Goal: Check status: Check status

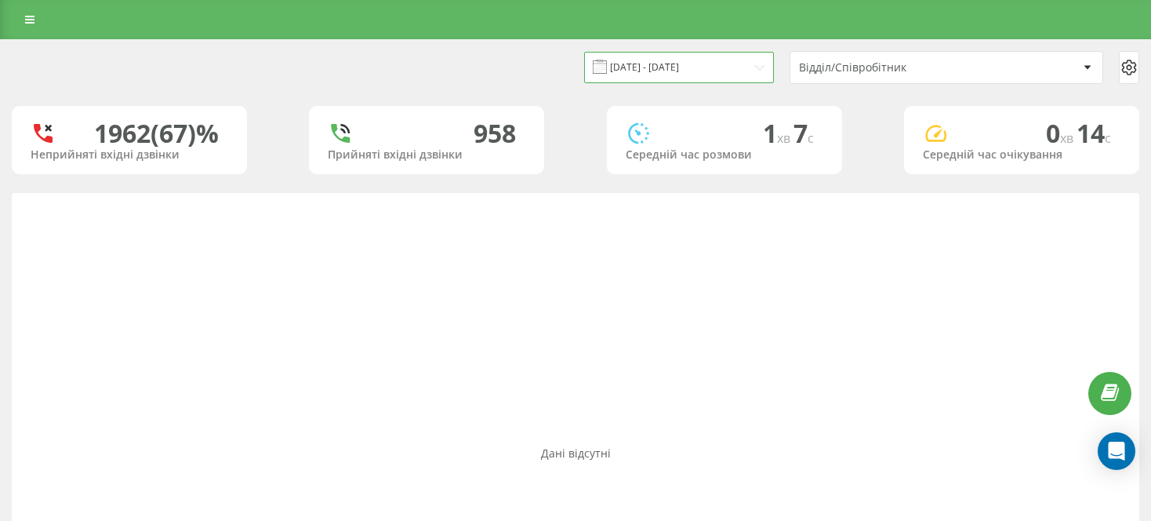
click at [722, 65] on input "[DATE] - [DATE]" at bounding box center [679, 67] width 190 height 31
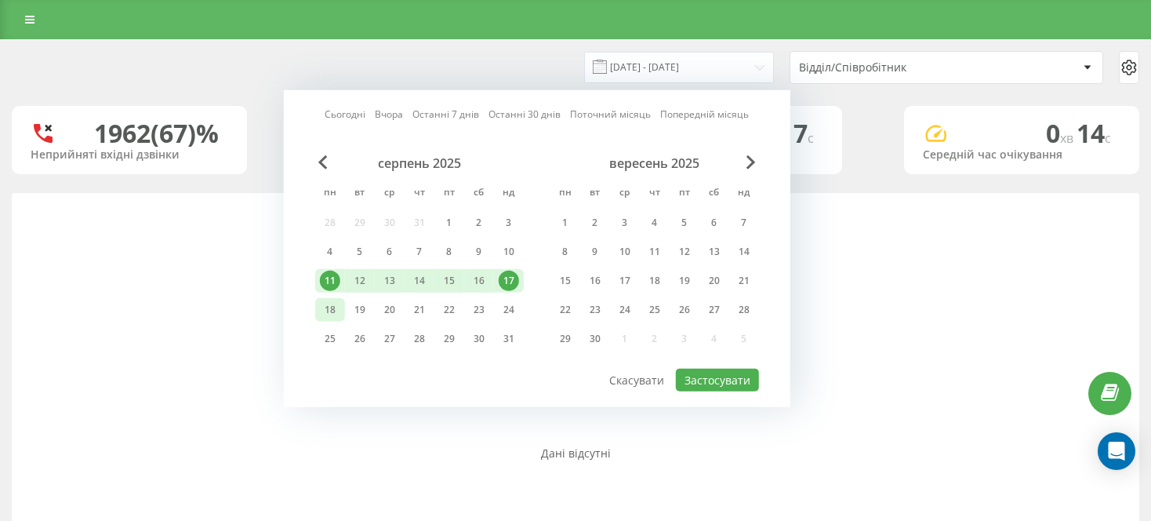
click at [326, 302] on div "18" at bounding box center [330, 310] width 20 height 20
click at [394, 315] on div "20" at bounding box center [390, 310] width 20 height 20
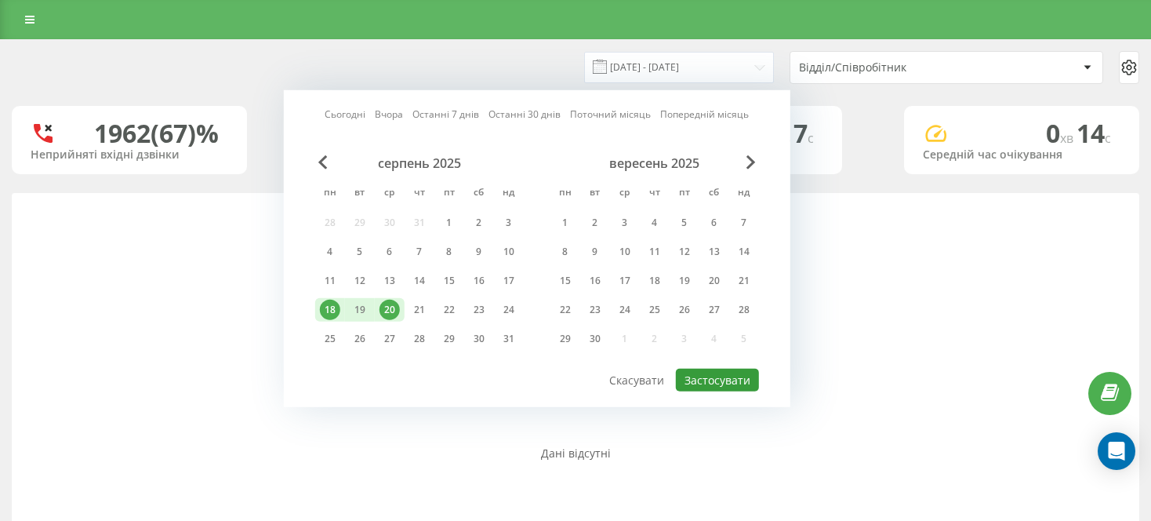
click at [746, 382] on button "Застосувати" at bounding box center [717, 380] width 83 height 23
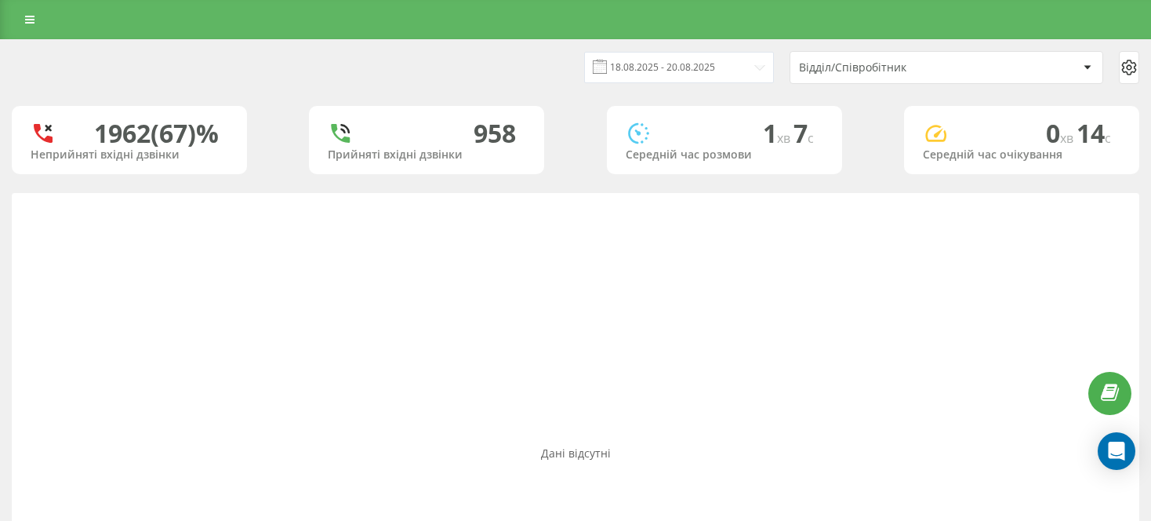
click at [874, 71] on div "Відділ/Співробітник" at bounding box center [892, 67] width 187 height 13
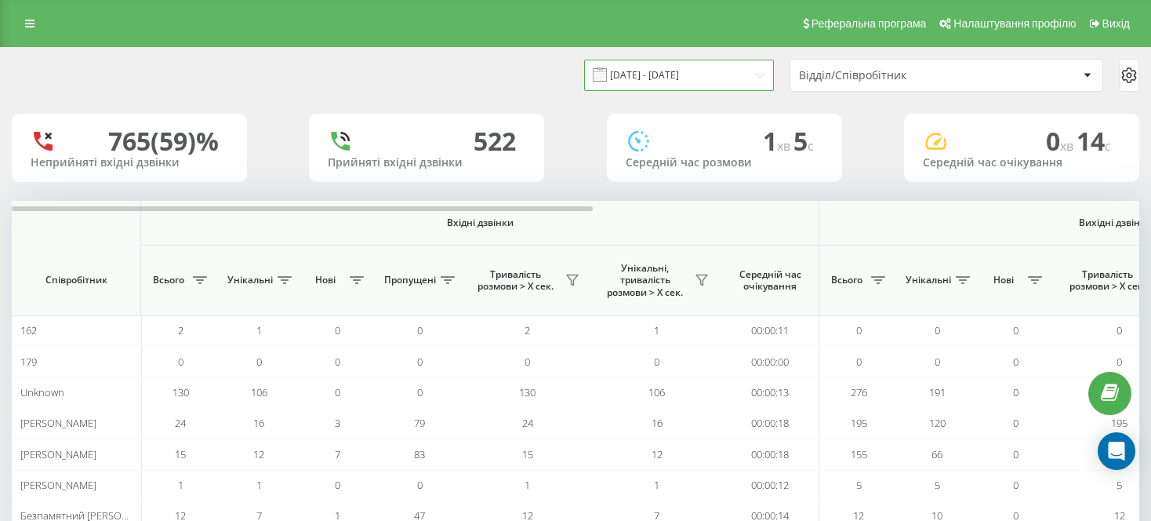
click at [673, 68] on input "18.08.2025 - 20.08.2025" at bounding box center [679, 75] width 190 height 31
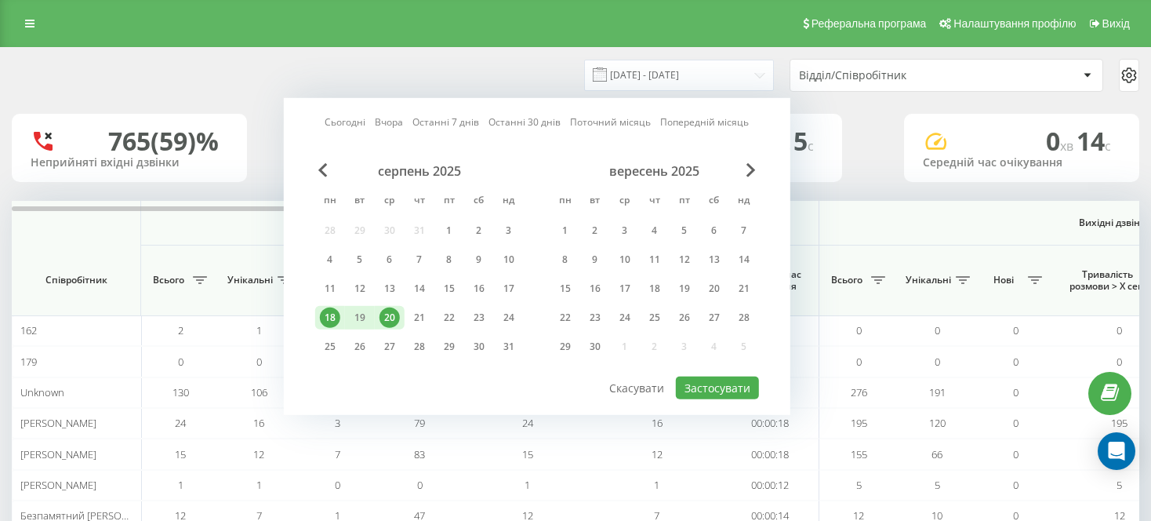
click at [944, 78] on div "Відділ/Співробітник" at bounding box center [892, 75] width 187 height 13
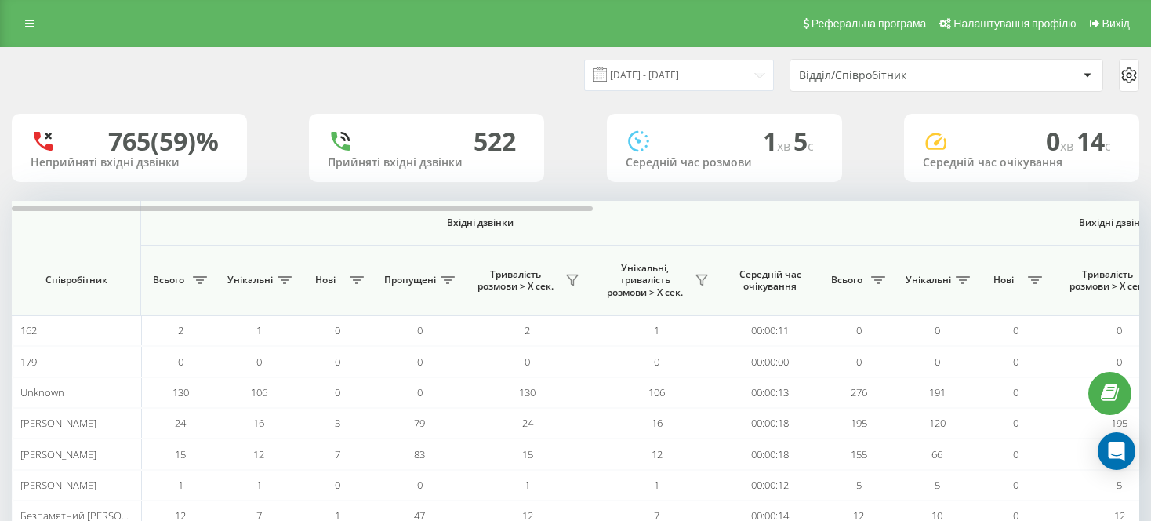
click at [906, 79] on div "Відділ/Співробітник" at bounding box center [892, 75] width 187 height 13
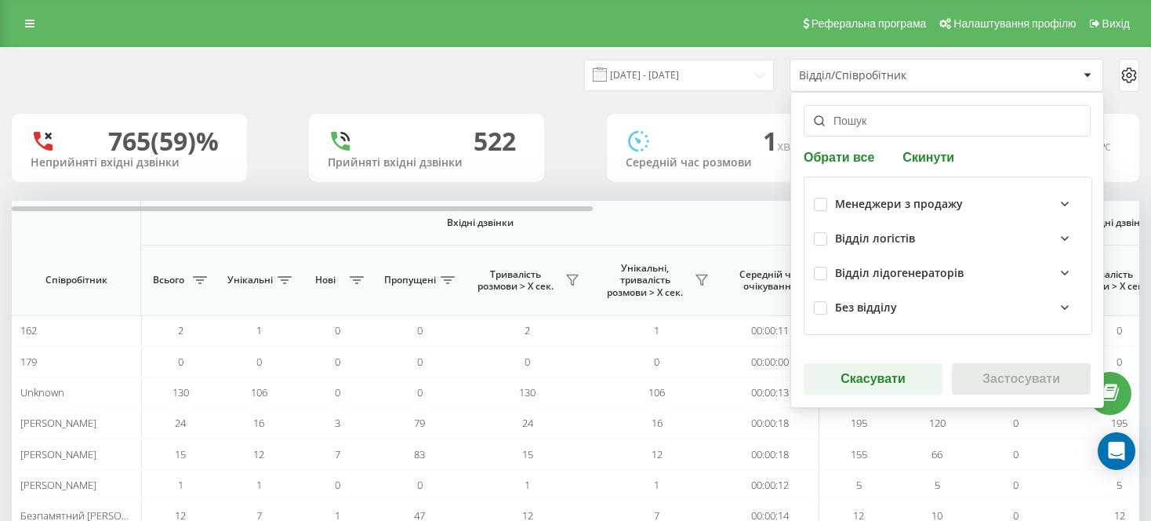
click at [837, 161] on button "Обрати все" at bounding box center [841, 156] width 75 height 15
checkbox input "true"
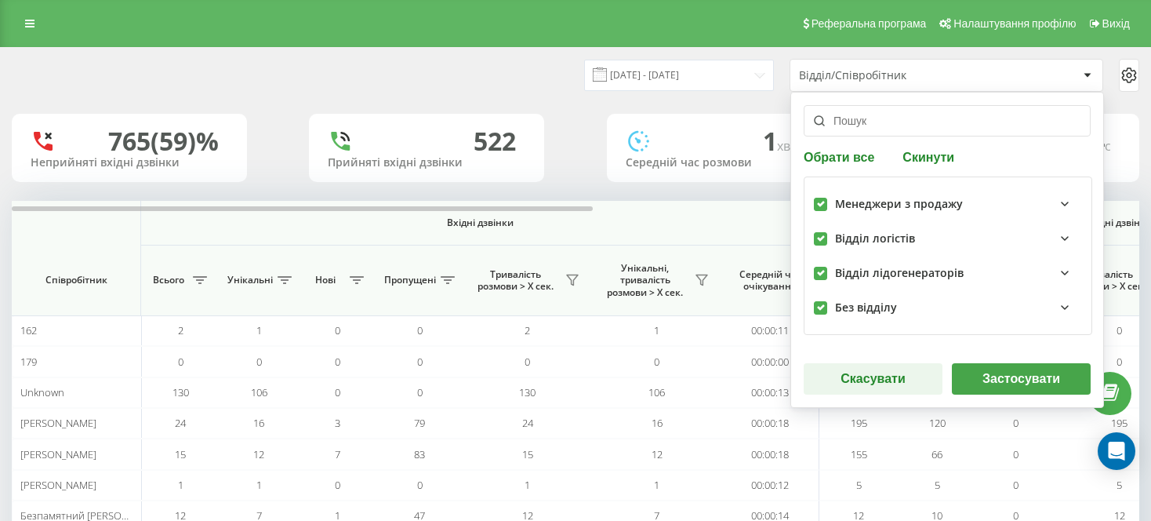
click at [1030, 380] on button "Застосувати" at bounding box center [1021, 378] width 139 height 31
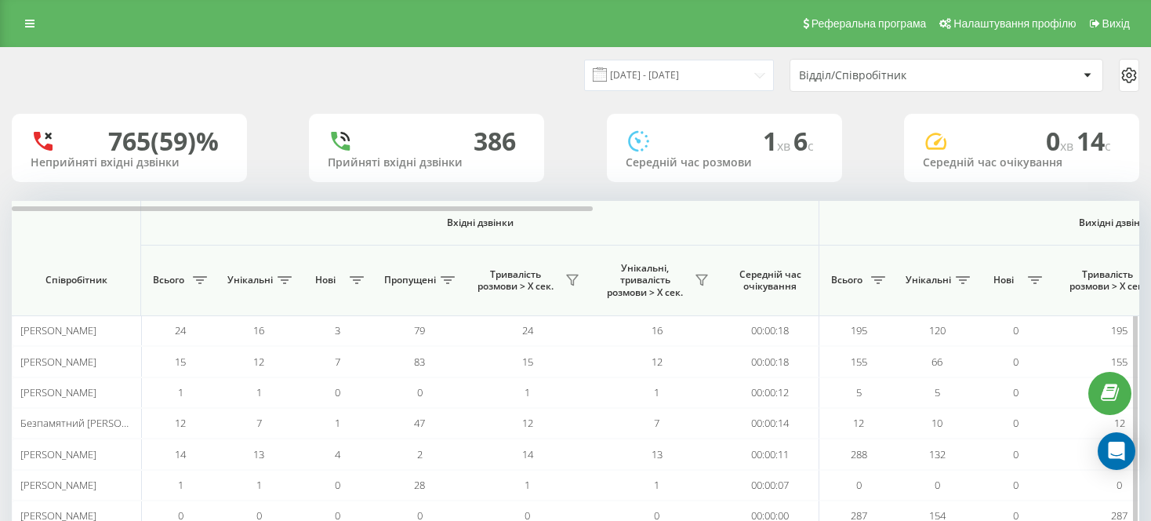
scroll to position [604, 0]
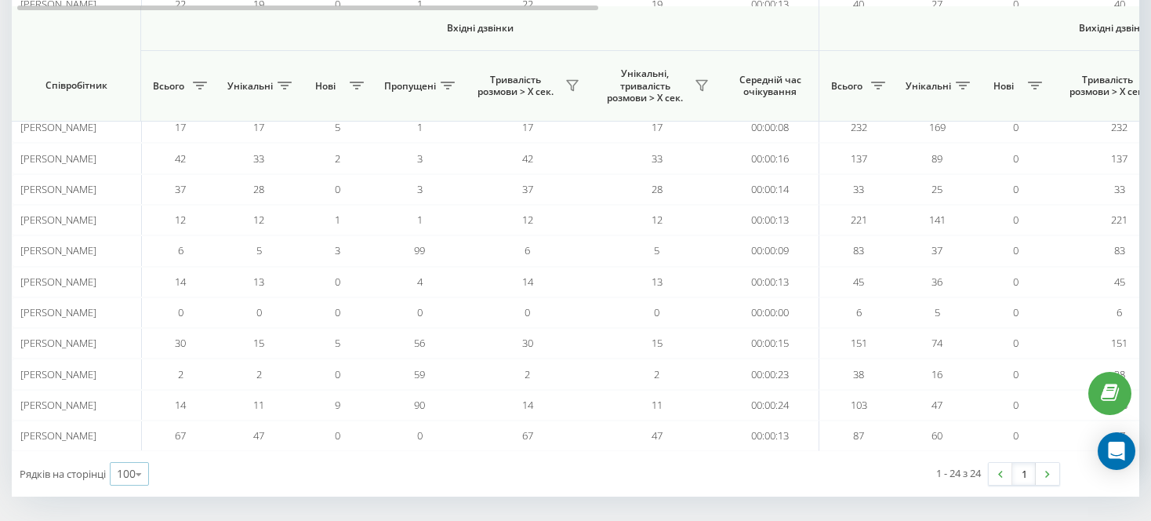
click at [137, 468] on icon at bounding box center [139, 474] width 24 height 31
click at [136, 444] on span "100" at bounding box center [126, 451] width 19 height 15
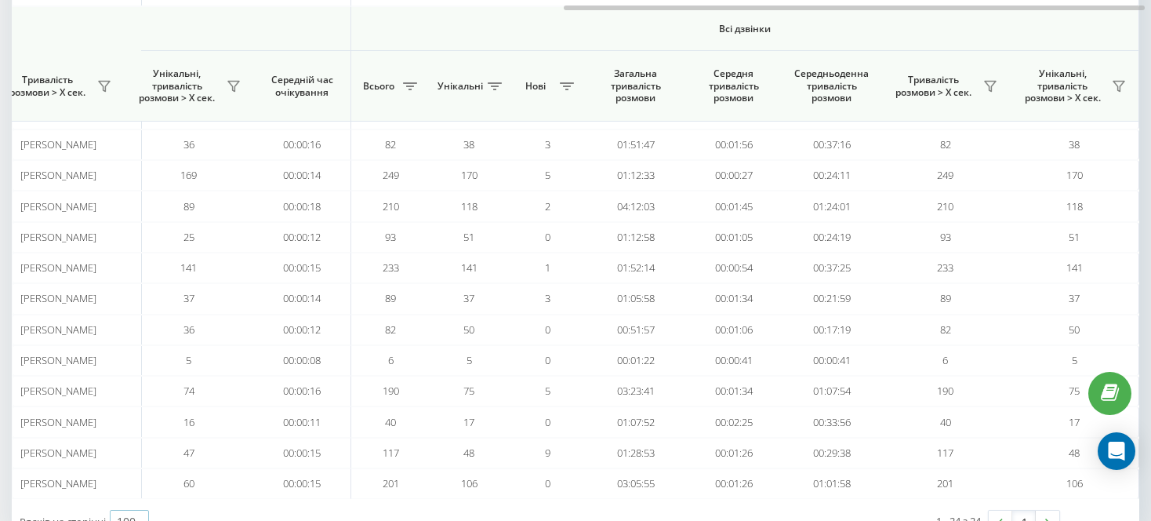
scroll to position [557, 0]
